Goal: Information Seeking & Learning: Check status

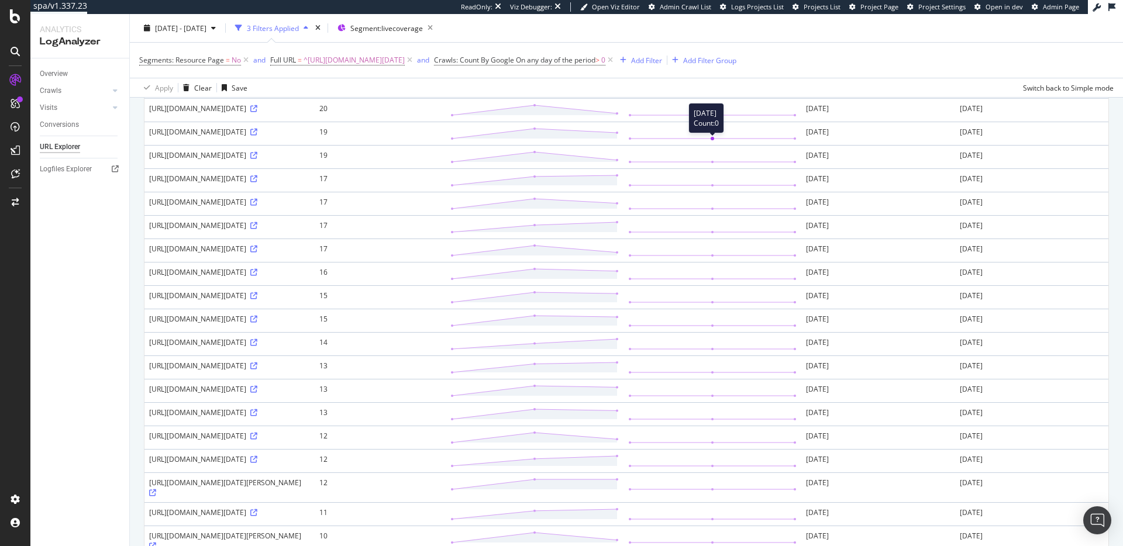
scroll to position [1281, 0]
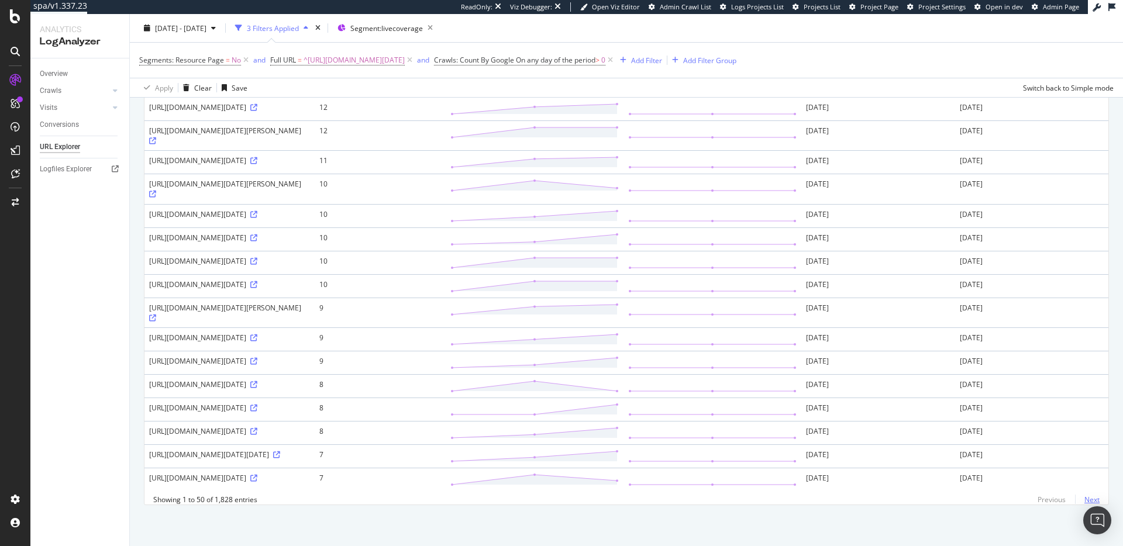
click at [1078, 502] on link "Next" at bounding box center [1087, 499] width 25 height 17
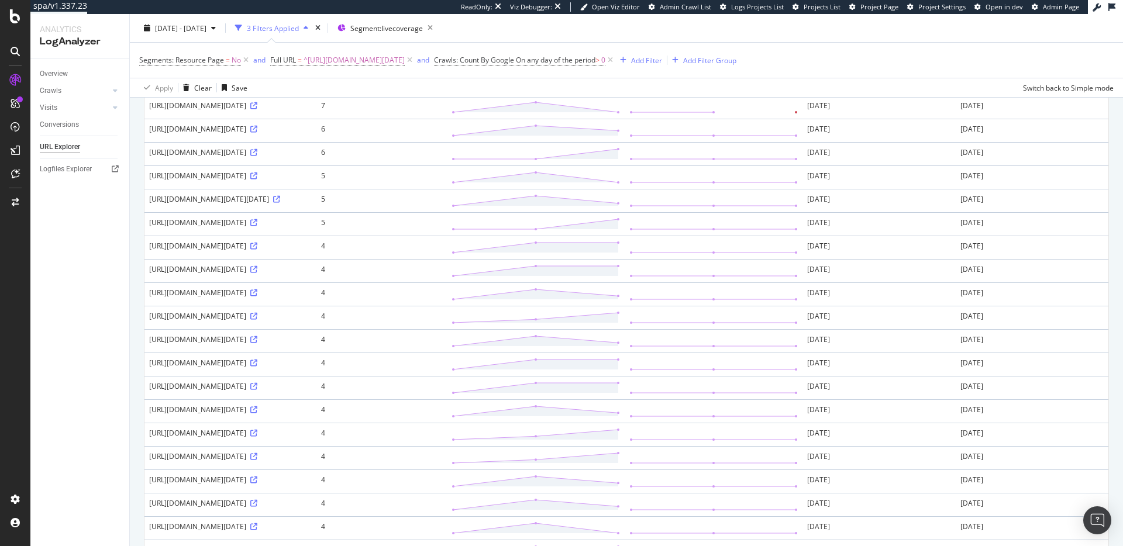
scroll to position [143, 0]
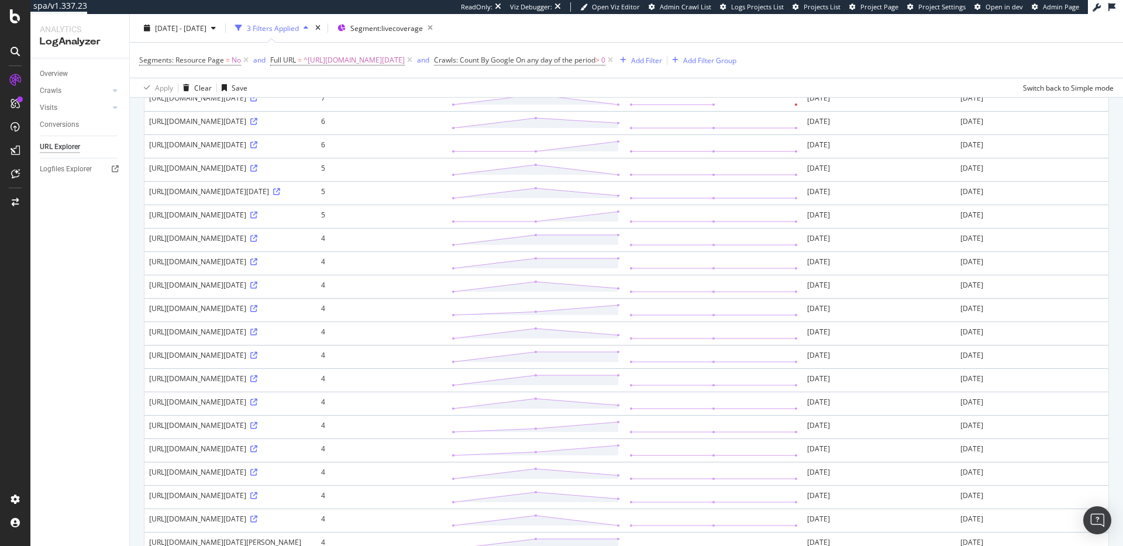
drag, startPoint x: 351, startPoint y: 189, endPoint x: 304, endPoint y: 189, distance: 46.8
click at [304, 150] on div "https://www.wsj.com/livecoverage/nvidia-earnings-stock-market-today-08-27-2025/…" at bounding box center [230, 145] width 163 height 10
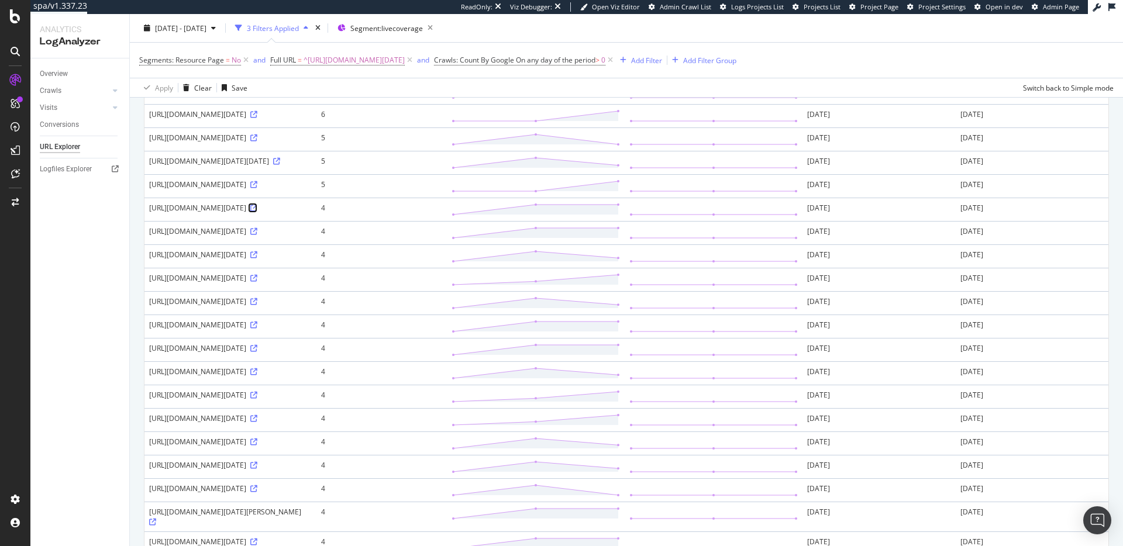
click at [250, 212] on icon at bounding box center [253, 208] width 7 height 7
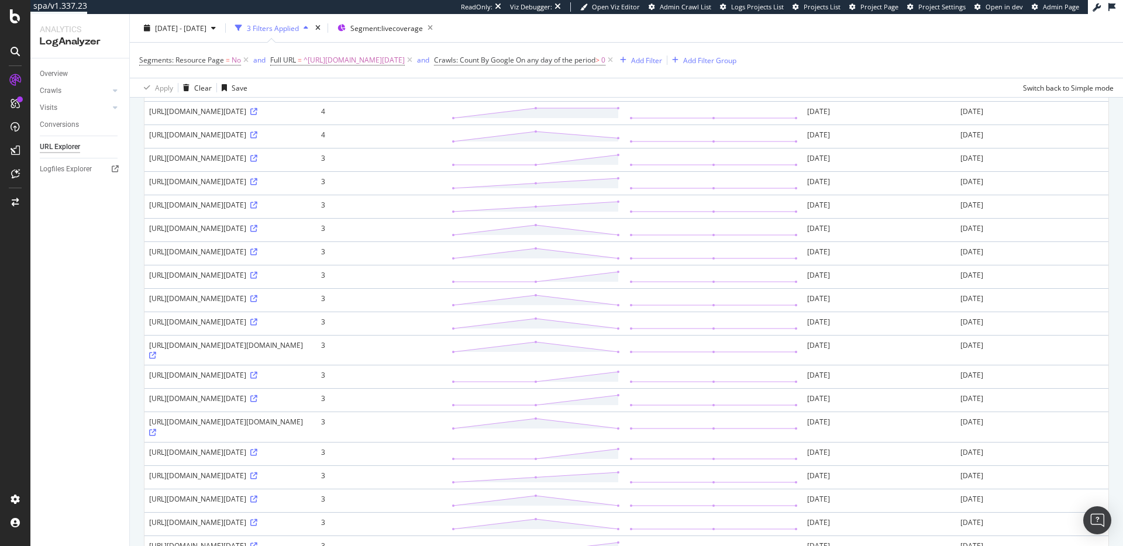
scroll to position [0, 0]
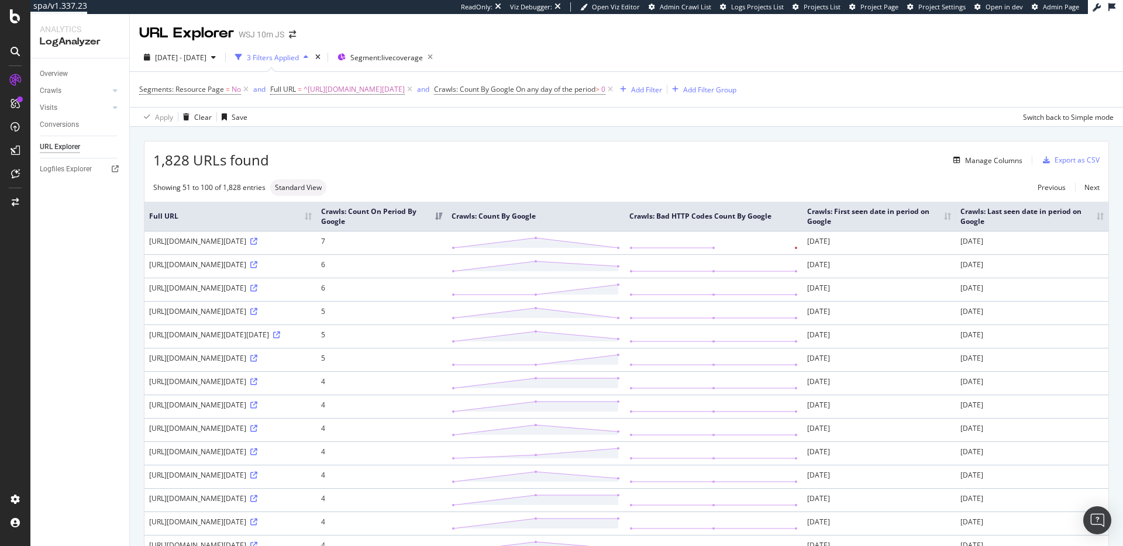
click at [623, 151] on div "1,828 URLs found Manage Columns Export as CSV" at bounding box center [626, 156] width 964 height 29
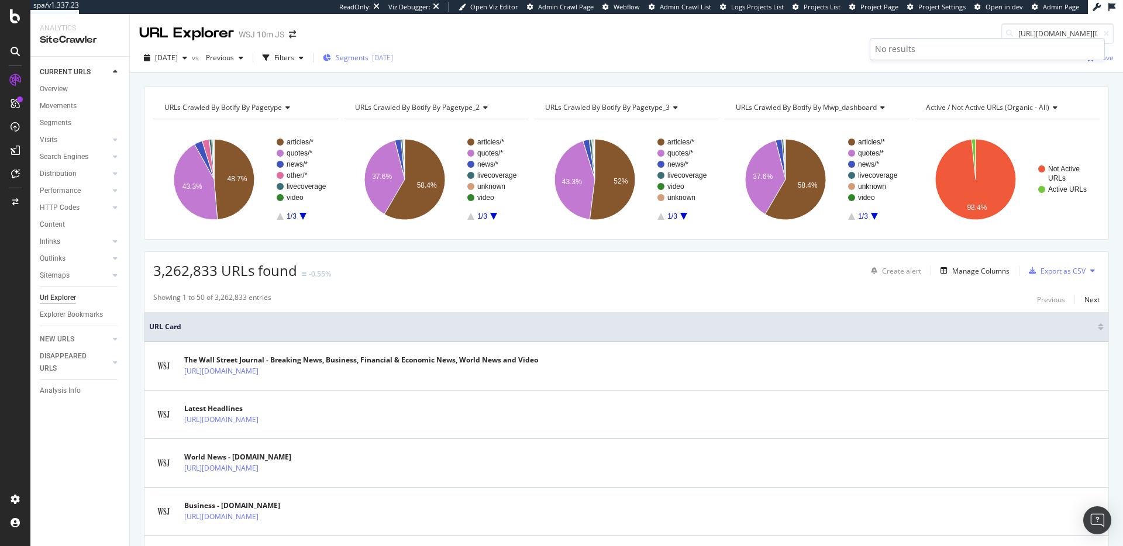
click at [368, 53] on span "Segments" at bounding box center [352, 58] width 33 height 10
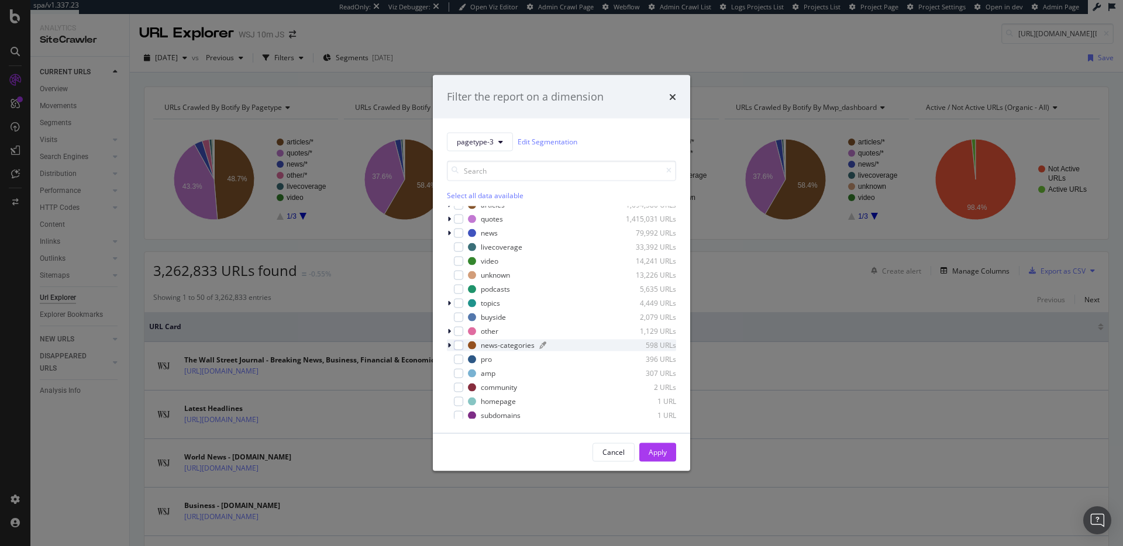
scroll to position [9, 0]
click at [449, 301] on icon "modal" at bounding box center [449, 300] width 4 height 7
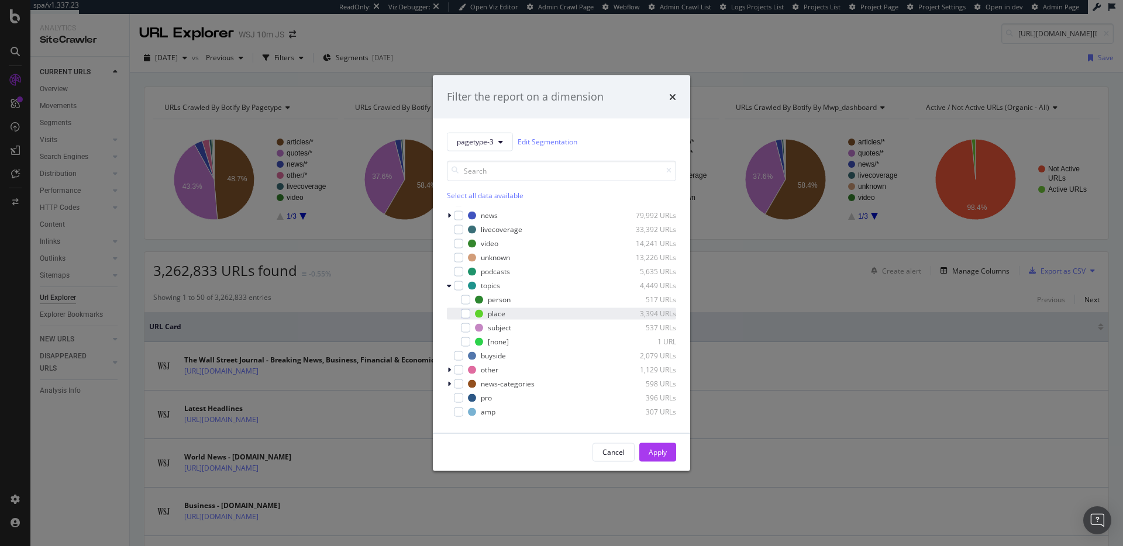
drag, startPoint x: 464, startPoint y: 302, endPoint x: 466, endPoint y: 308, distance: 6.0
click at [465, 304] on div "modal" at bounding box center [465, 299] width 9 height 9
click at [464, 313] on div "modal" at bounding box center [465, 313] width 9 height 9
click at [466, 325] on div "modal" at bounding box center [465, 327] width 9 height 9
click at [666, 451] on div "Apply" at bounding box center [658, 452] width 18 height 10
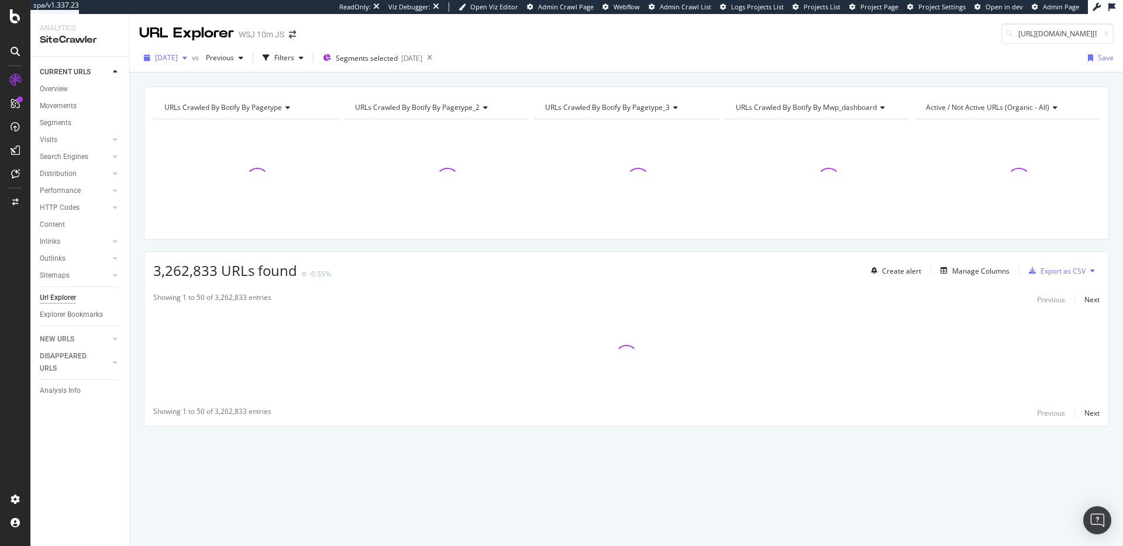
click at [178, 60] on span "2025 Sep. 6th" at bounding box center [166, 58] width 23 height 10
click at [194, 119] on div "[DATE]" at bounding box center [201, 121] width 90 height 11
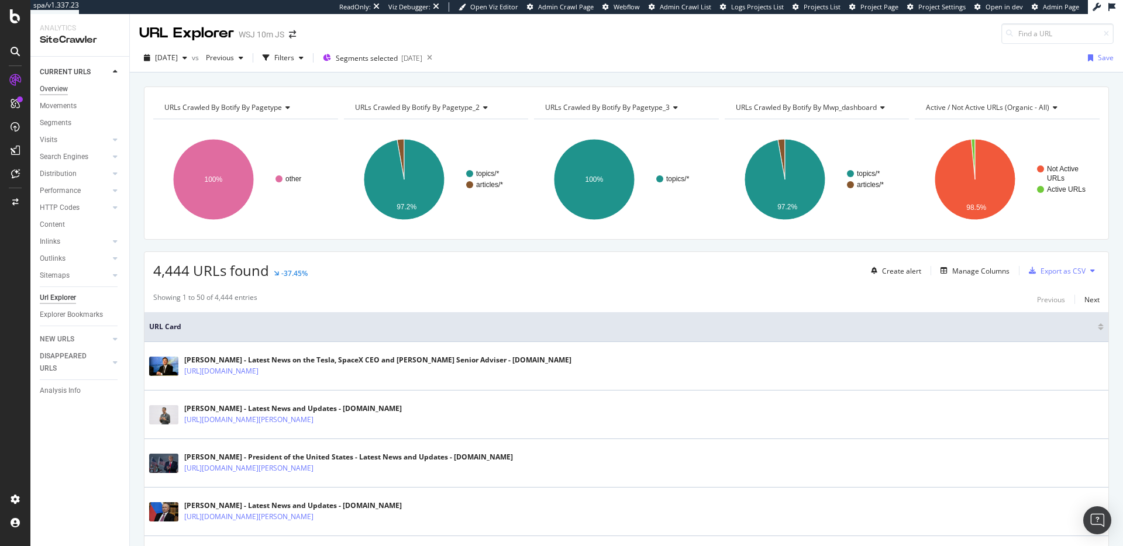
click at [57, 88] on div "Overview" at bounding box center [54, 89] width 28 height 12
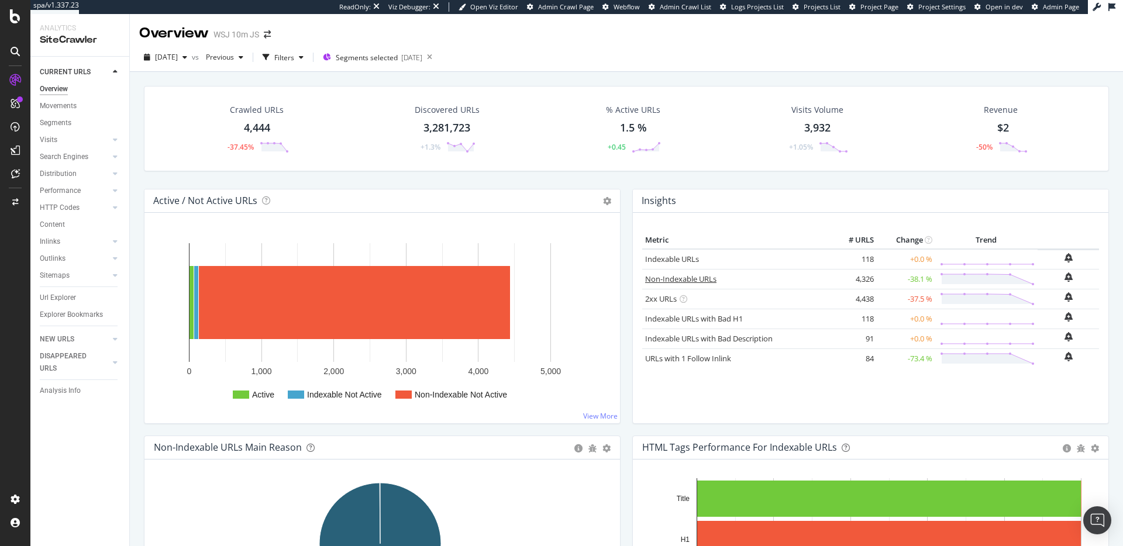
click at [679, 275] on link "Non-Indexable URLs" at bounding box center [680, 279] width 71 height 11
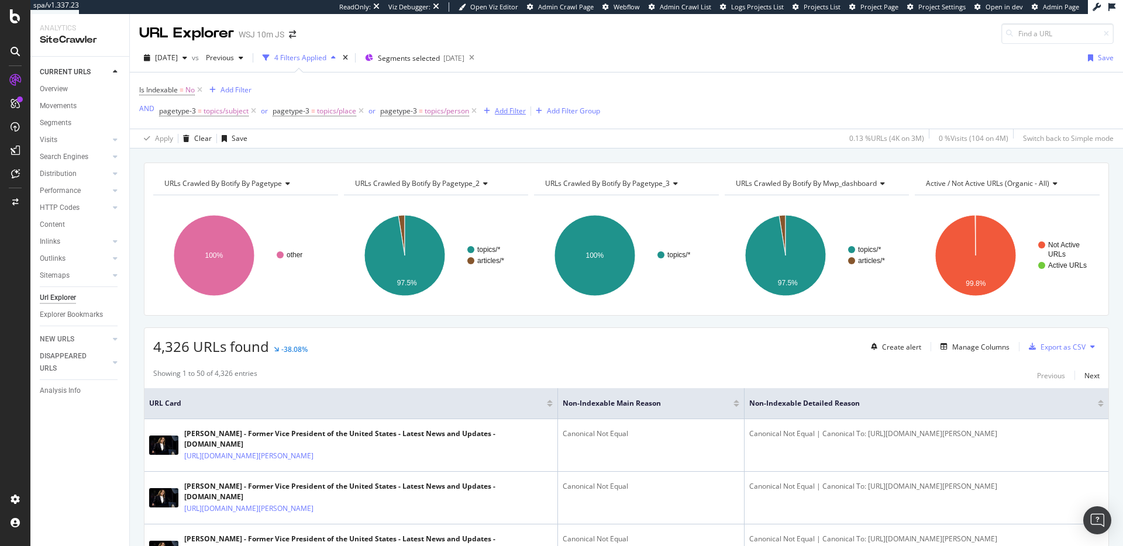
click at [518, 112] on div "Add Filter" at bounding box center [510, 111] width 31 height 10
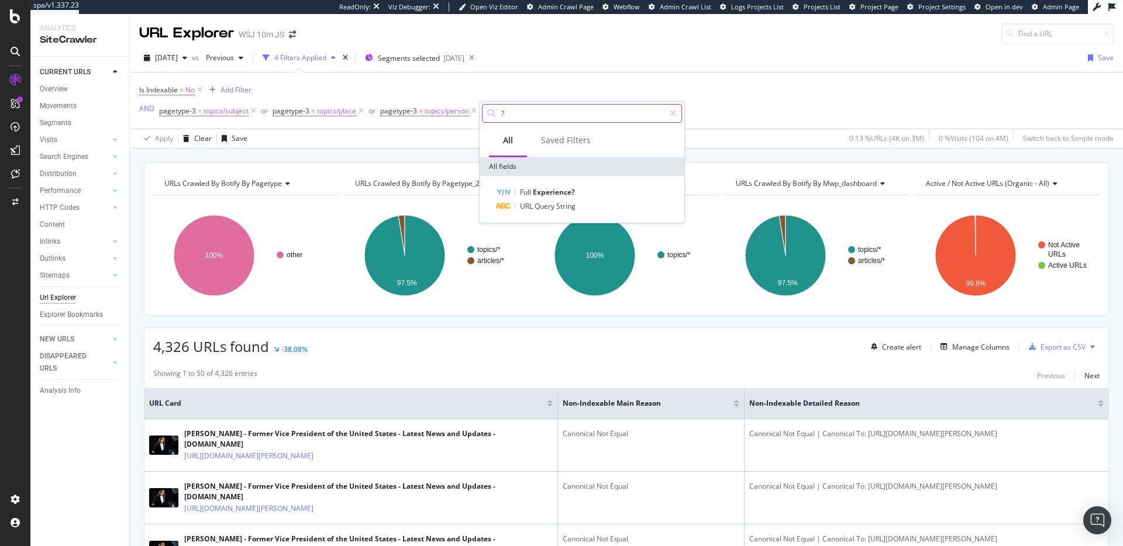
click at [531, 116] on input "?" at bounding box center [582, 114] width 164 height 18
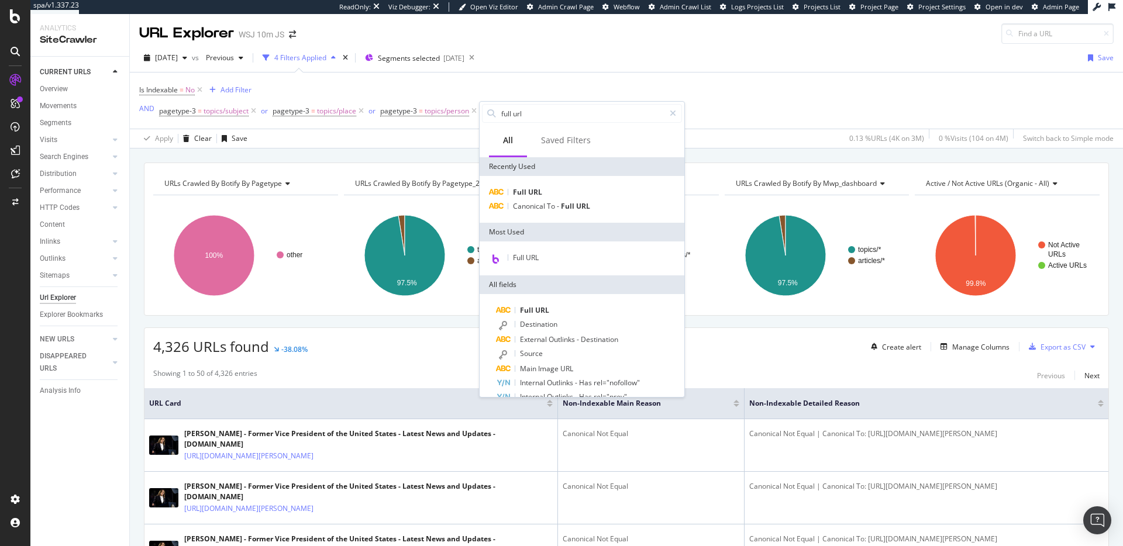
type input "full url"
click at [533, 184] on div "Full URL Canonical To - Full URL" at bounding box center [582, 199] width 205 height 47
click at [533, 186] on div "Full URL" at bounding box center [582, 192] width 200 height 14
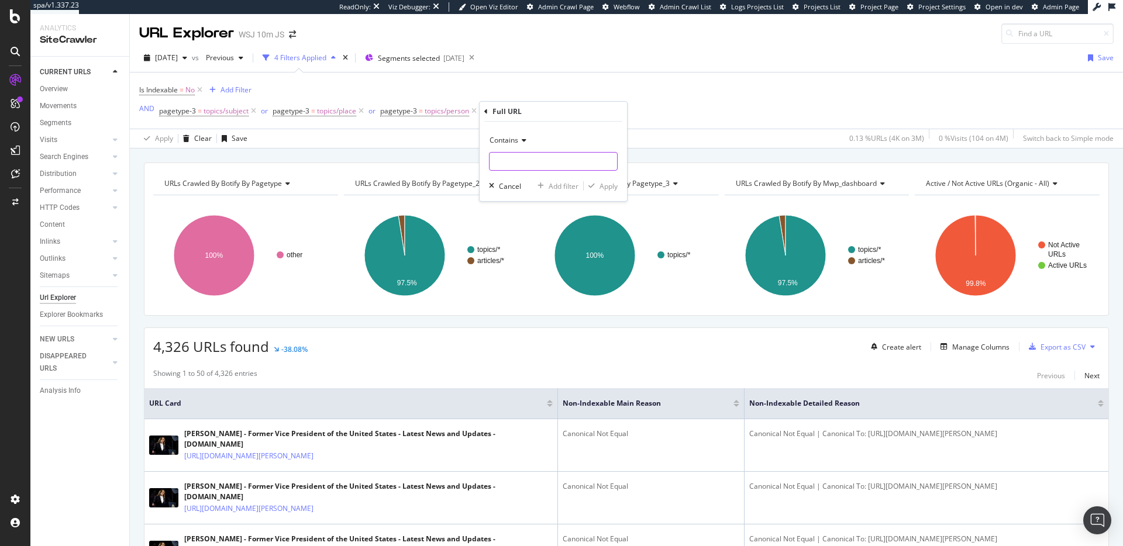
click at [563, 158] on input "text" at bounding box center [553, 161] width 127 height 19
type input "?"
click at [609, 183] on div "Apply" at bounding box center [608, 186] width 18 height 10
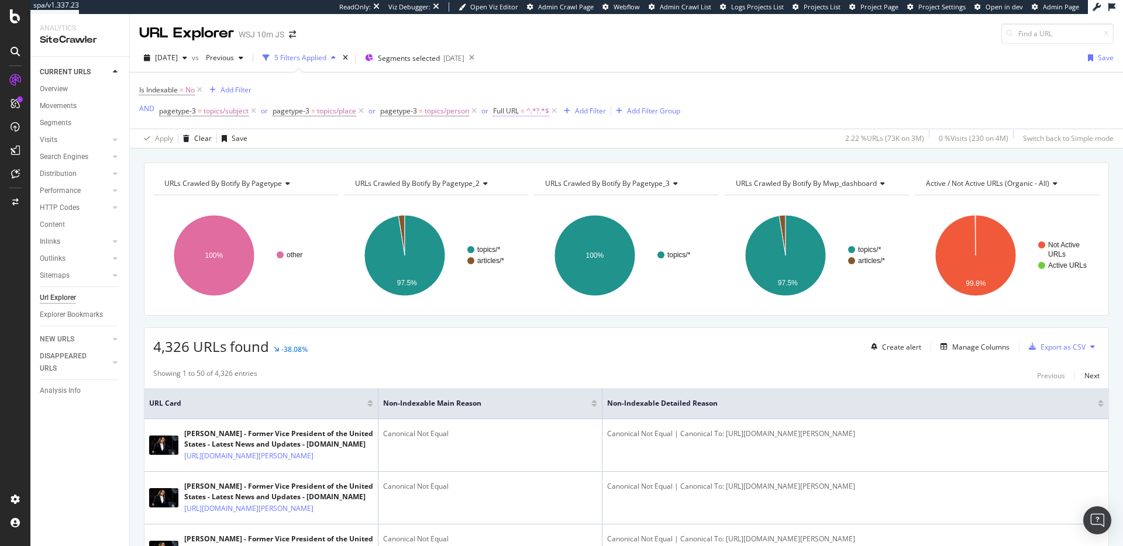
click at [523, 109] on span "=" at bounding box center [523, 111] width 4 height 10
click at [528, 160] on input "?" at bounding box center [559, 159] width 111 height 19
click at [526, 140] on span "Contains" at bounding box center [518, 138] width 29 height 10
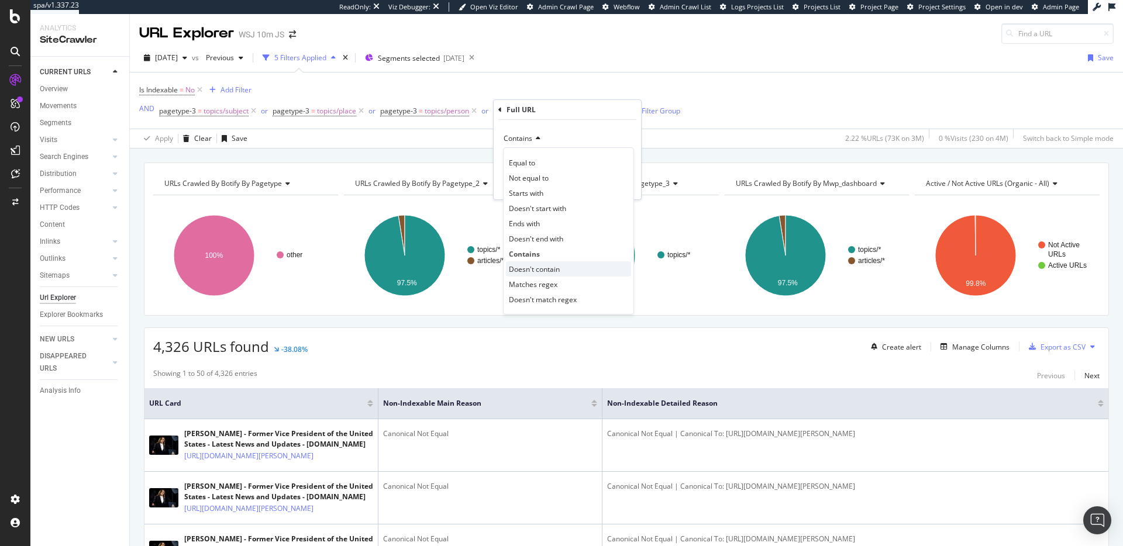
click at [532, 264] on span "Doesn't contain" at bounding box center [534, 269] width 51 height 10
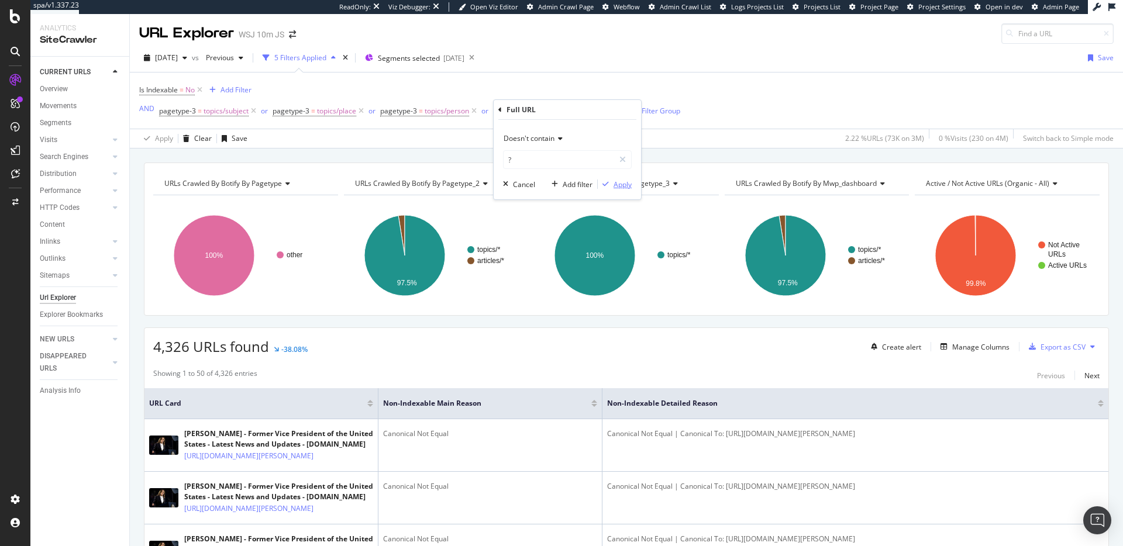
drag, startPoint x: 616, startPoint y: 185, endPoint x: 759, endPoint y: 91, distance: 170.5
click at [616, 185] on div "Apply" at bounding box center [622, 185] width 18 height 10
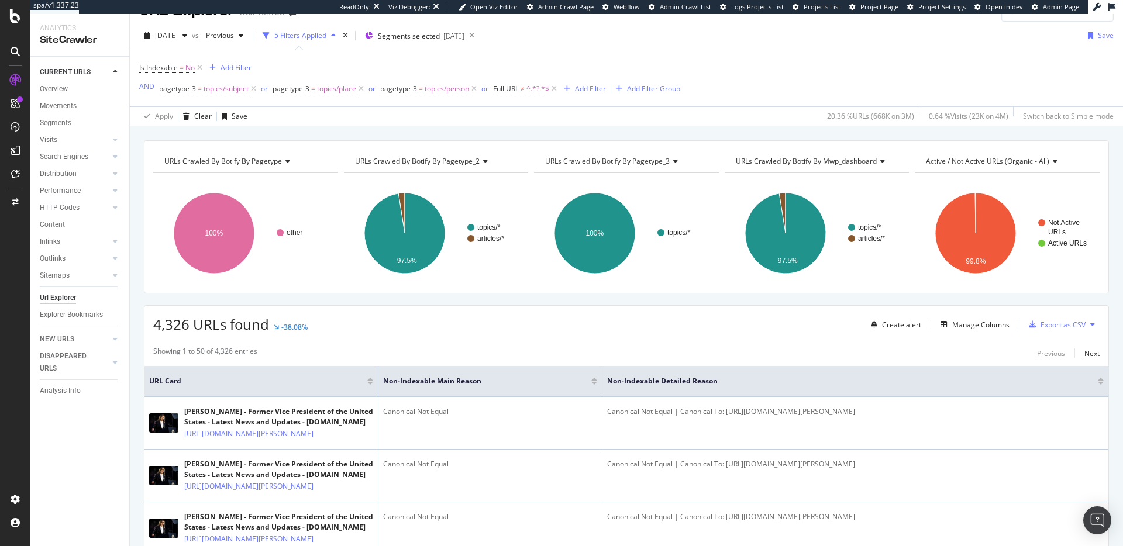
scroll to position [30, 0]
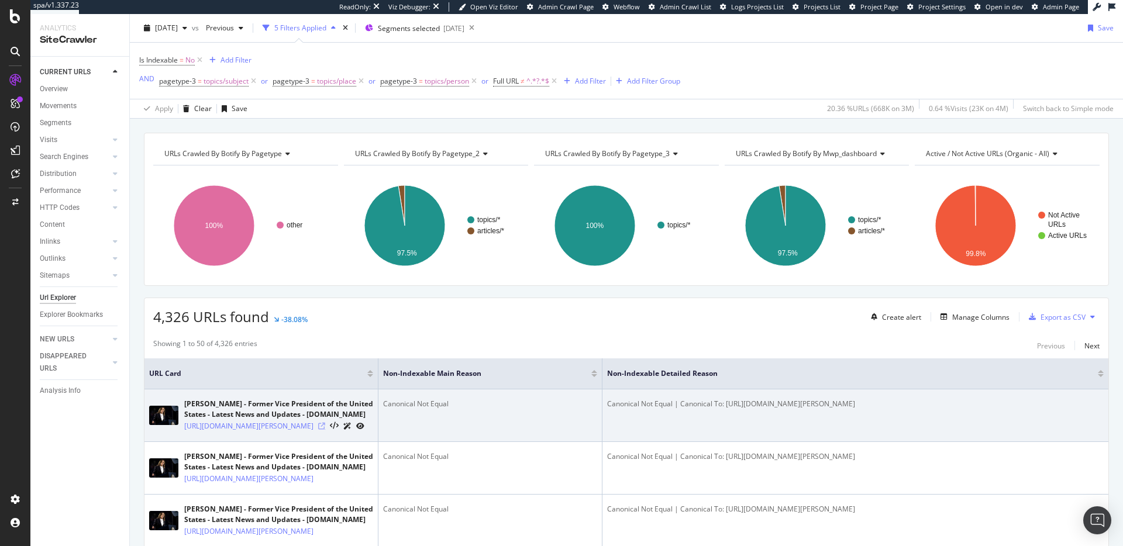
click at [325, 430] on icon at bounding box center [321, 426] width 7 height 7
